Goal: Check status

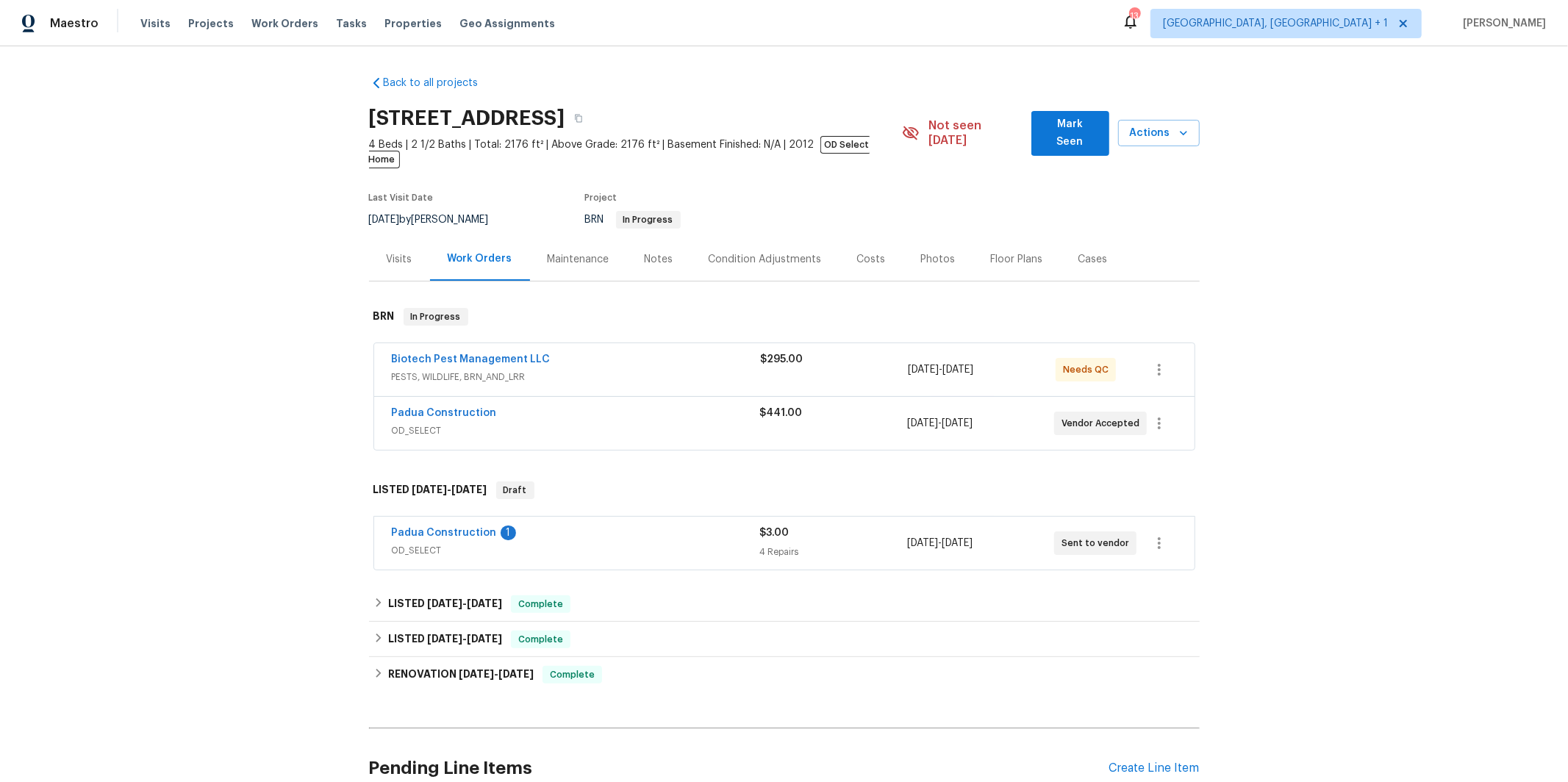
drag, startPoint x: 563, startPoint y: 344, endPoint x: 570, endPoint y: 346, distance: 7.3
click at [564, 352] on div "Biotech Pest Management LLC" at bounding box center [576, 361] width 369 height 18
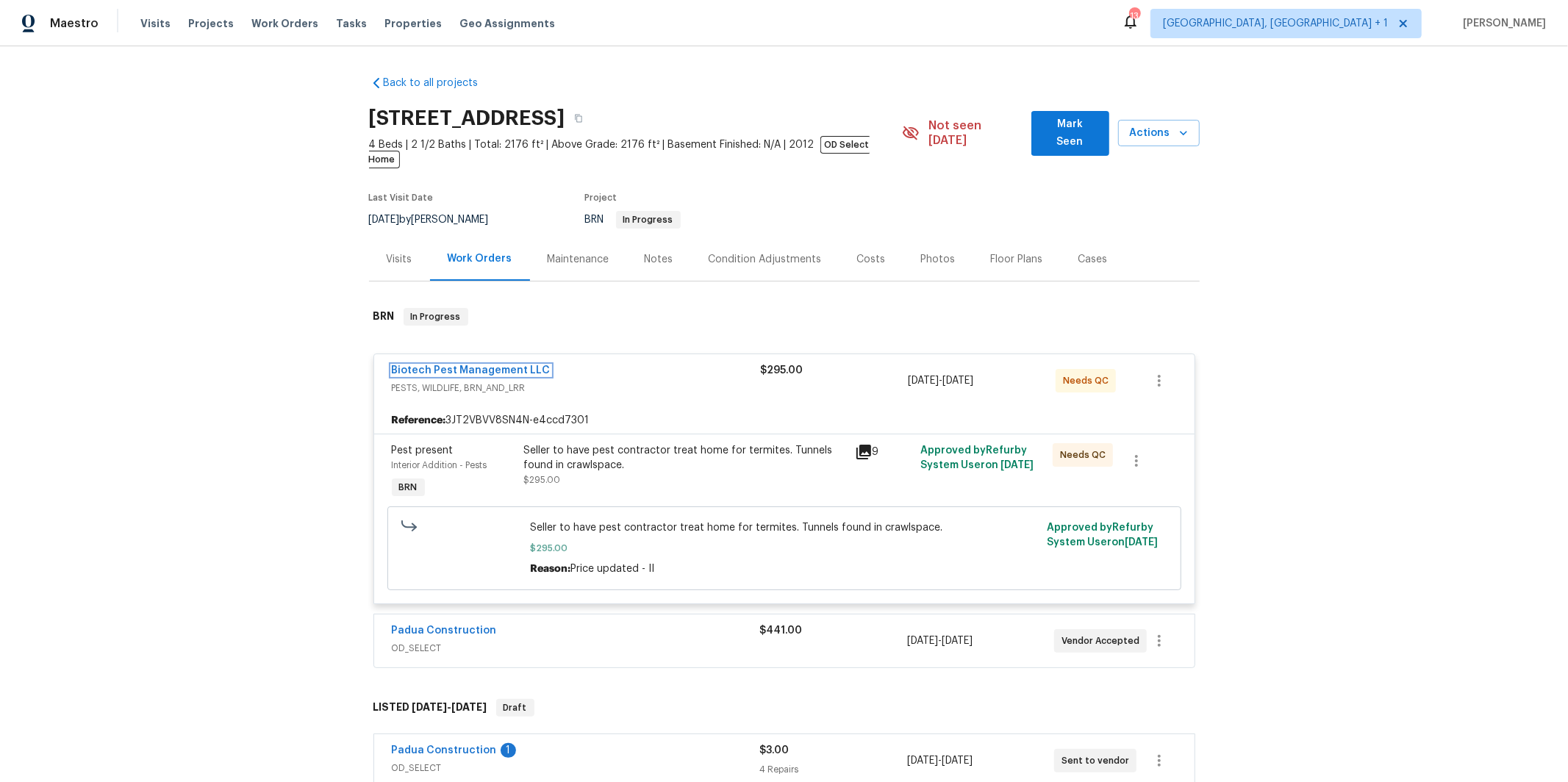
click at [497, 366] on link "Biotech Pest Management LLC" at bounding box center [471, 371] width 159 height 10
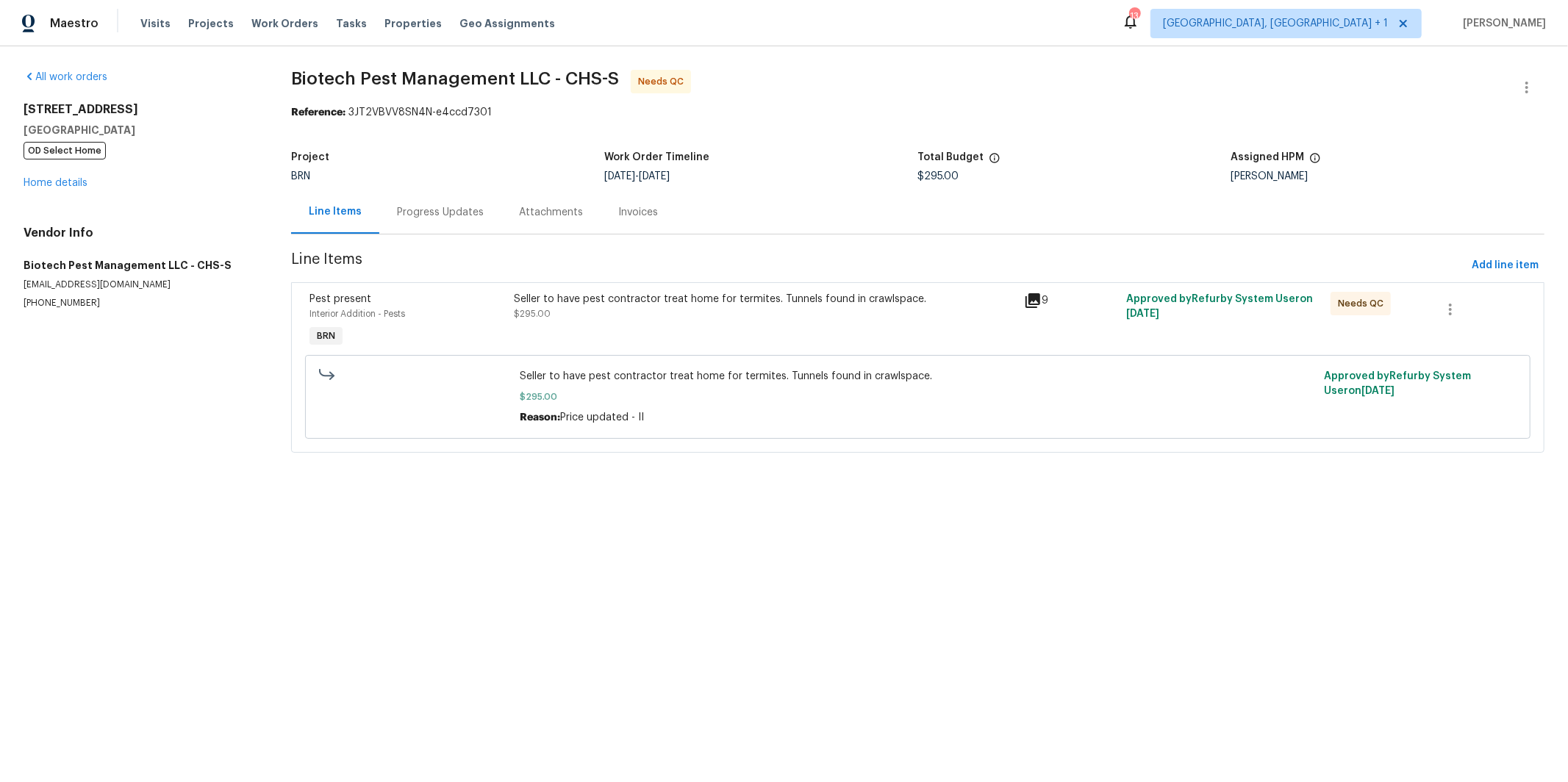
click at [436, 218] on div "Progress Updates" at bounding box center [441, 213] width 87 height 15
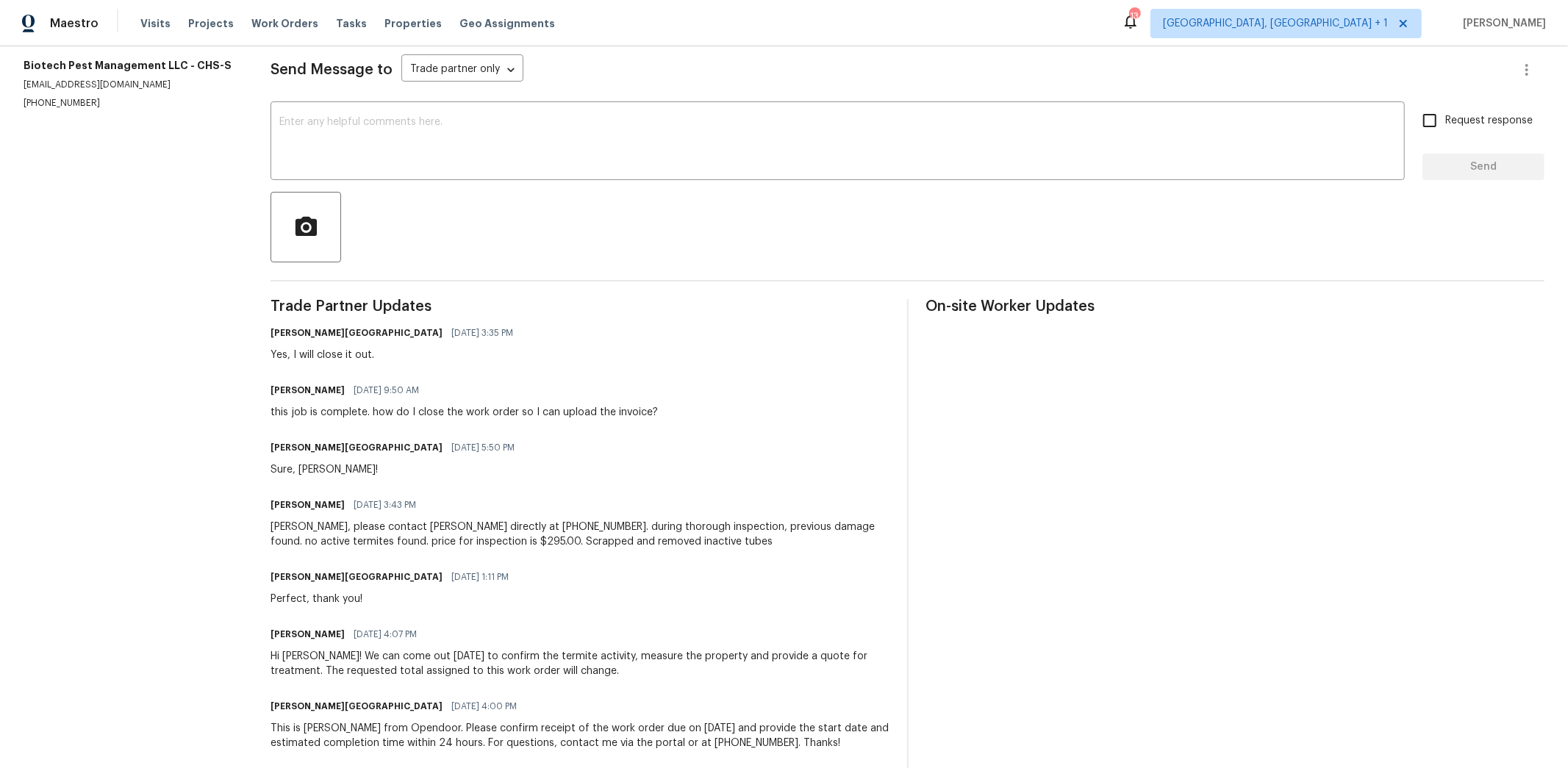
scroll to position [209, 0]
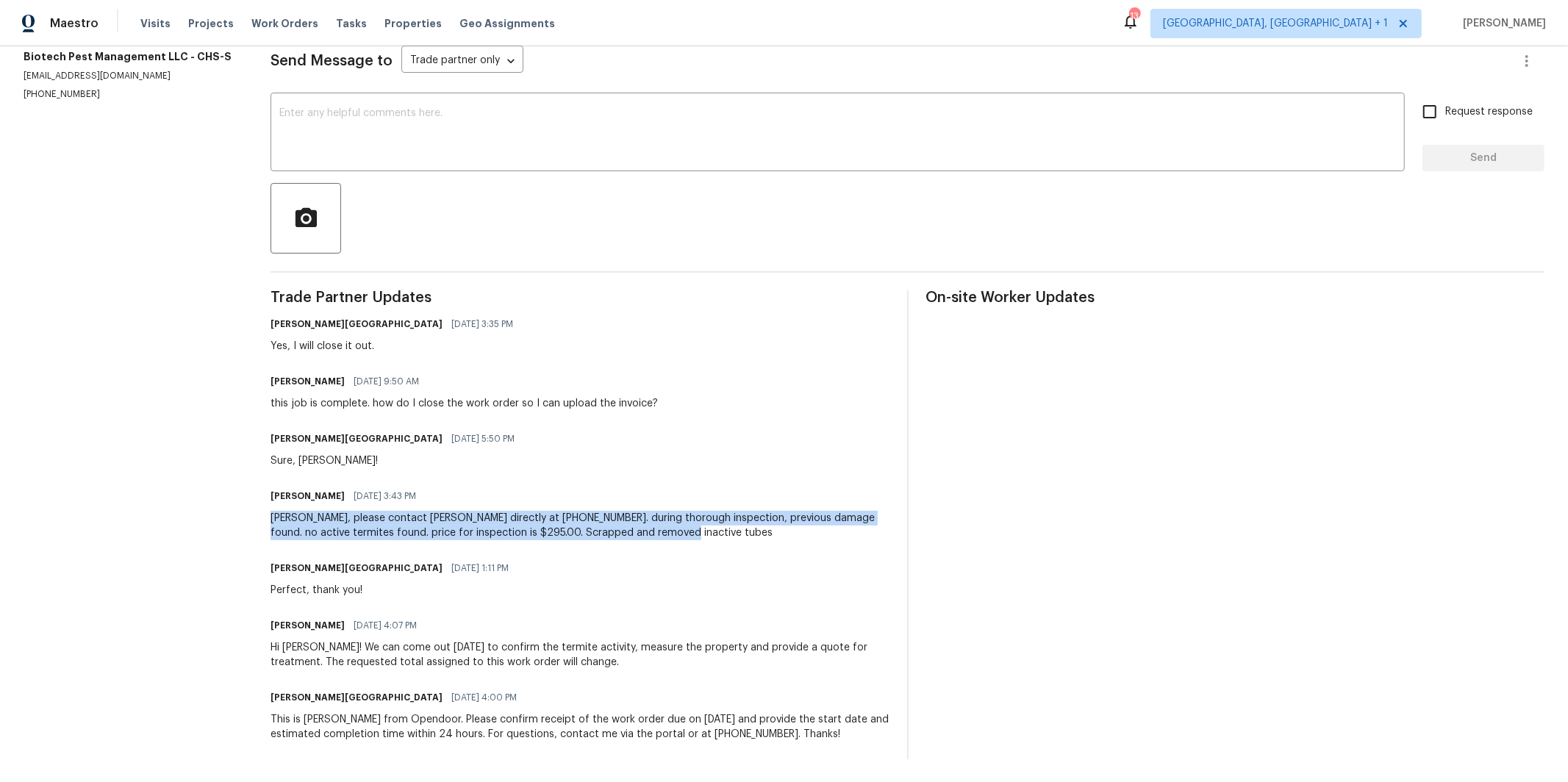
drag, startPoint x: 701, startPoint y: 533, endPoint x: 280, endPoint y: 514, distance: 421.4
click at [280, 513] on div "[PERSON_NAME], please contact [PERSON_NAME] directly at [PHONE_NUMBER]. during …" at bounding box center [579, 525] width 618 height 29
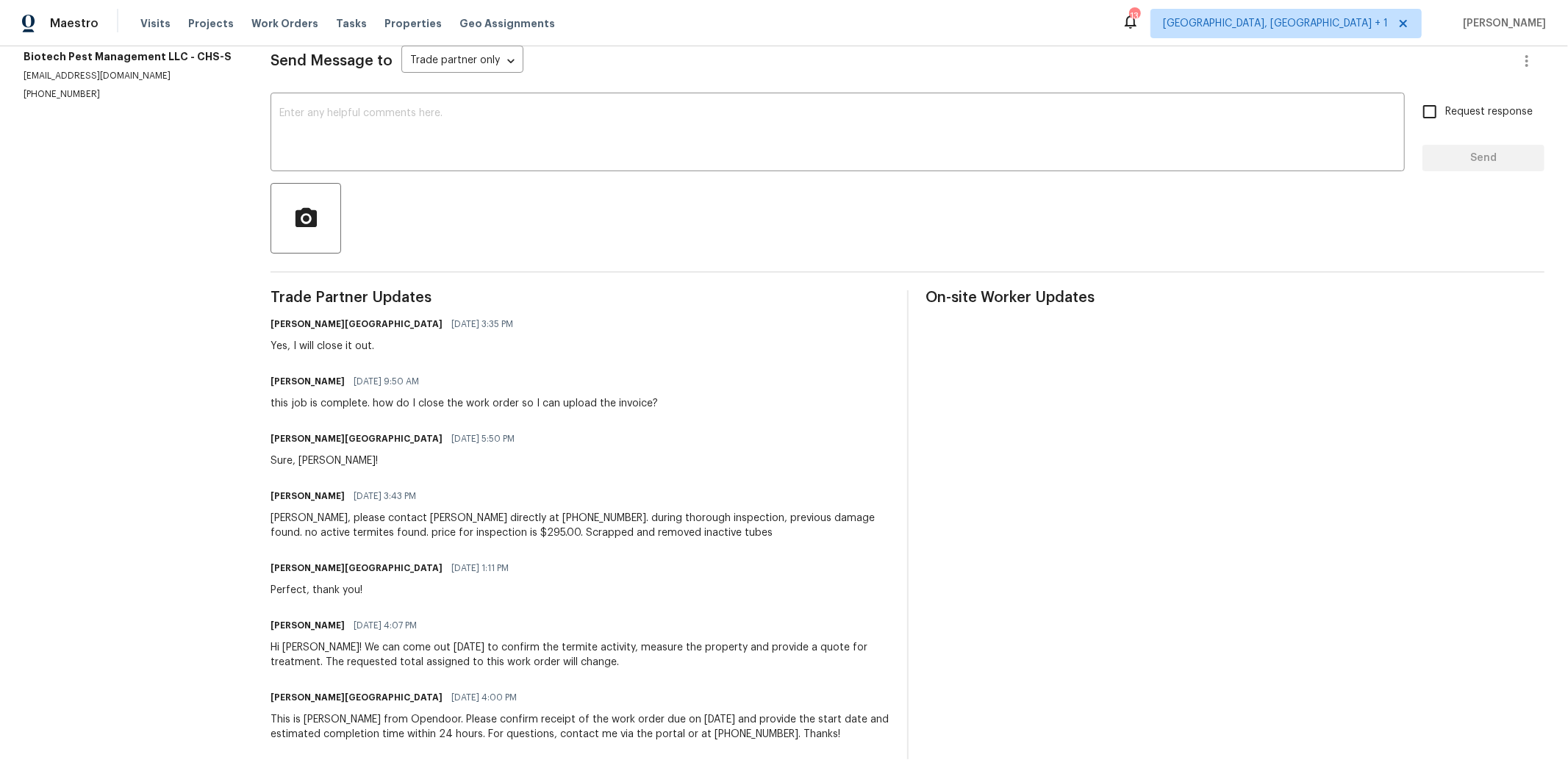
click at [698, 540] on div "Trade Partner Updates [PERSON_NAME] [GEOGRAPHIC_DATA] [DATE] 3:35 PM Yes, I wil…" at bounding box center [579, 525] width 618 height 469
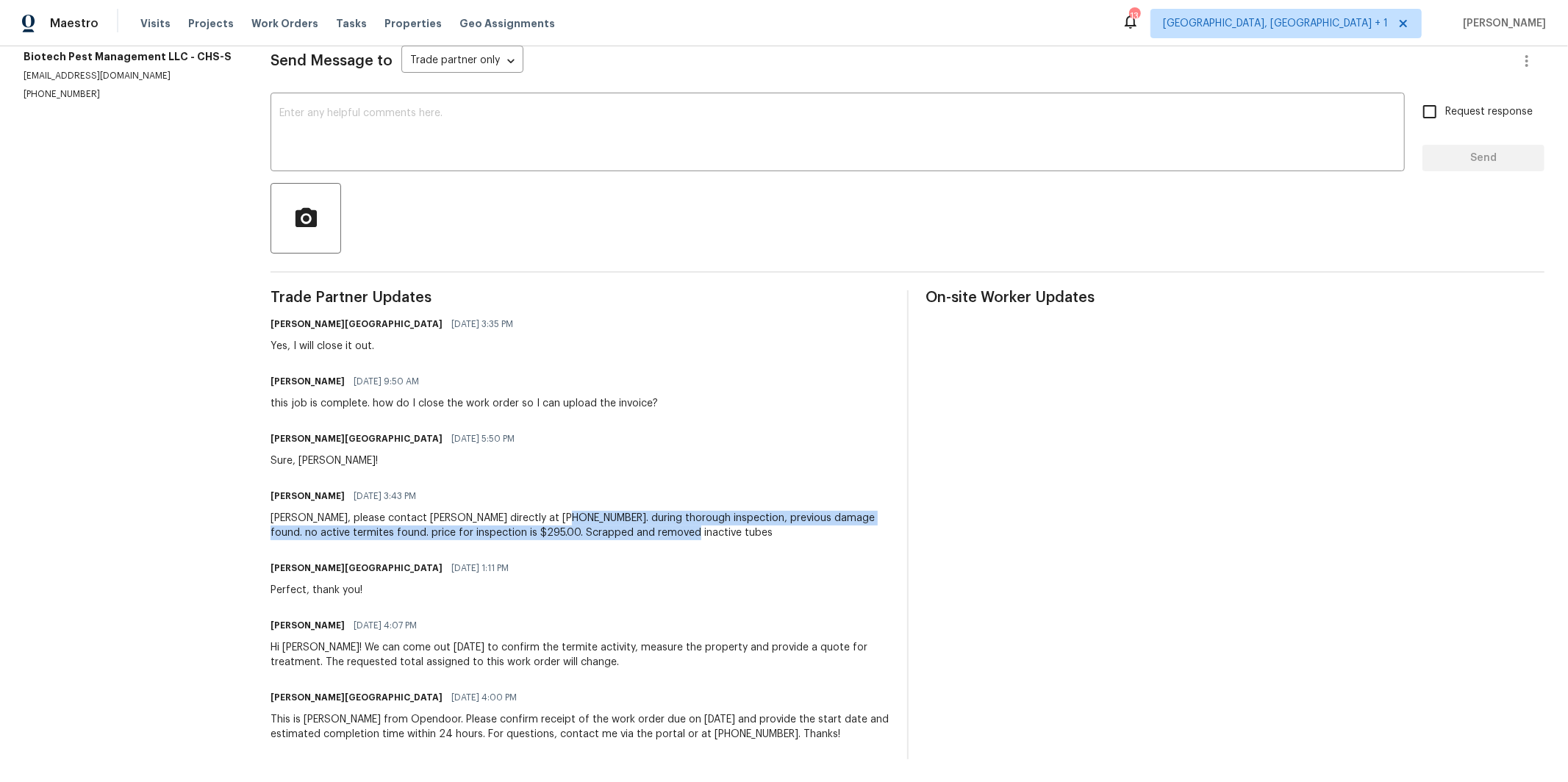
drag, startPoint x: 679, startPoint y: 530, endPoint x: 557, endPoint y: 519, distance: 122.5
click at [557, 519] on div "[PERSON_NAME], please contact [PERSON_NAME] directly at [PHONE_NUMBER]. during …" at bounding box center [579, 525] width 618 height 29
copy div "during thorough inspection, previous damage found. no active termites found. pr…"
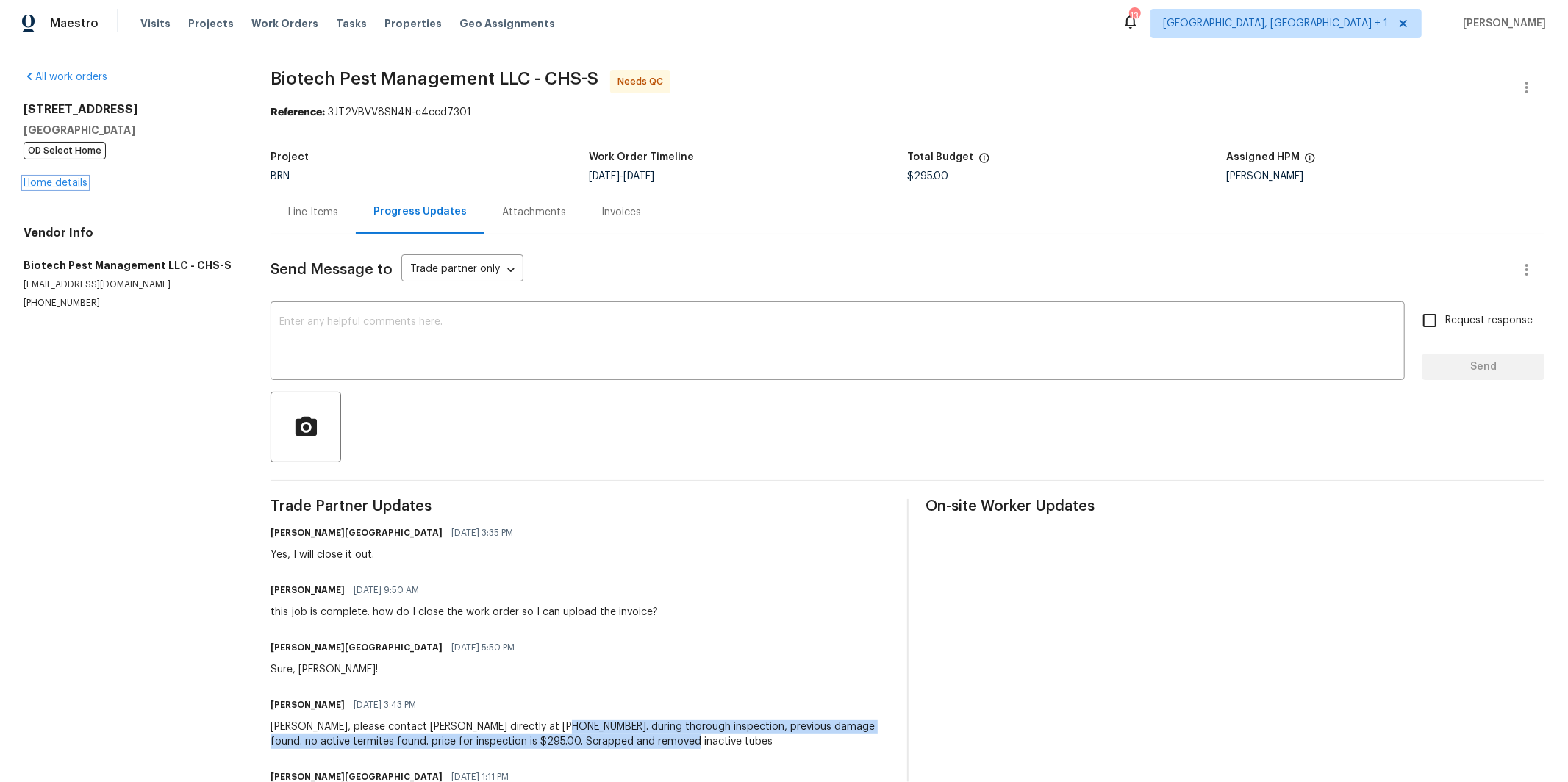
click at [68, 182] on link "Home details" at bounding box center [55, 183] width 64 height 10
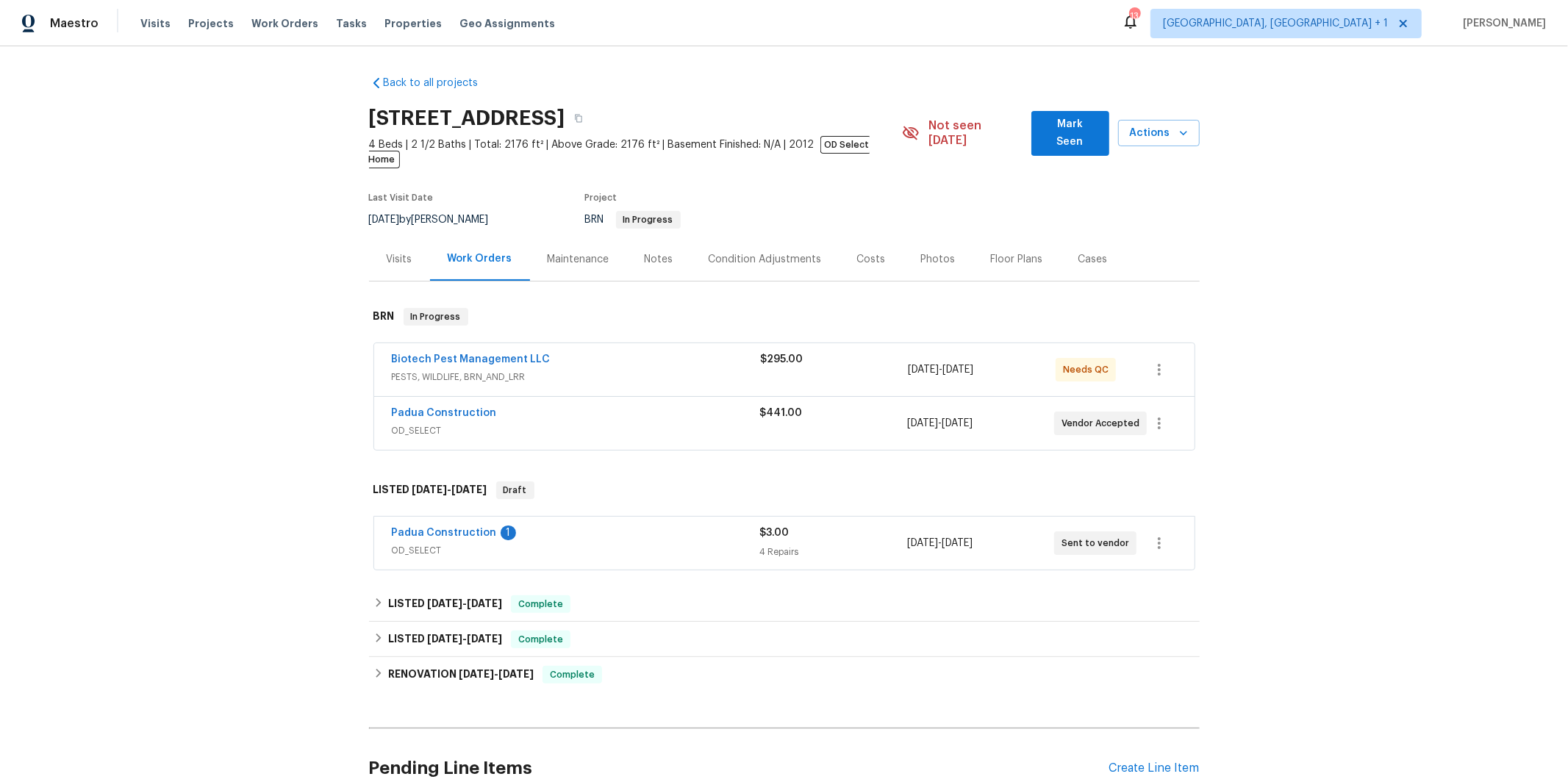
click at [535, 423] on span "OD_SELECT" at bounding box center [575, 431] width 368 height 15
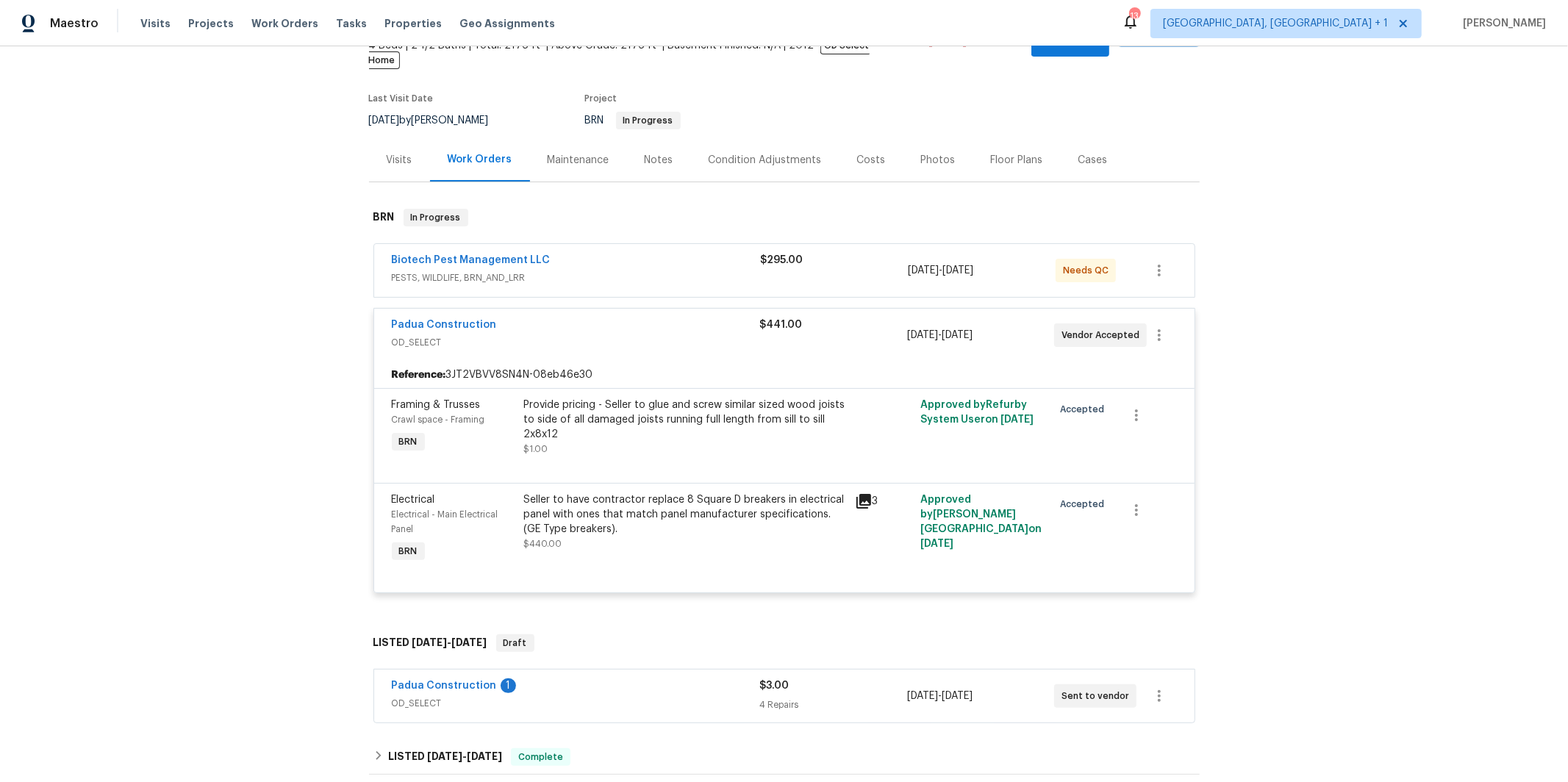
scroll to position [103, 0]
